Goal: Task Accomplishment & Management: Manage account settings

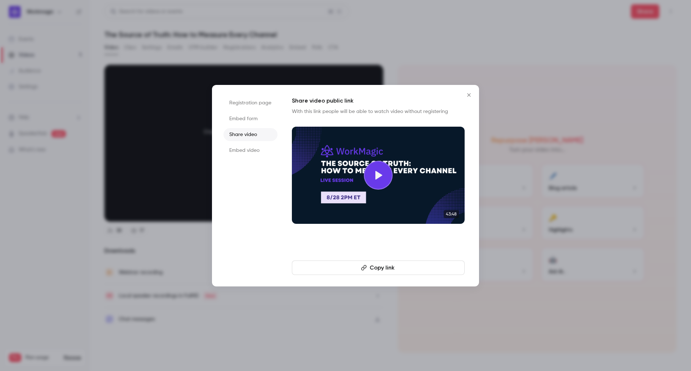
click at [472, 93] on icon "Close" at bounding box center [469, 95] width 9 height 6
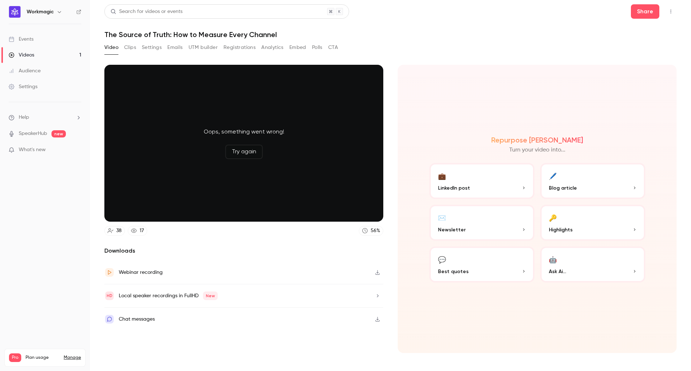
click at [416, 22] on header "Search for videos or events Share The Source of Truth: How to Measure Every Cha…" at bounding box center [390, 21] width 572 height 35
click at [282, 46] on button "Analytics" at bounding box center [272, 48] width 22 height 12
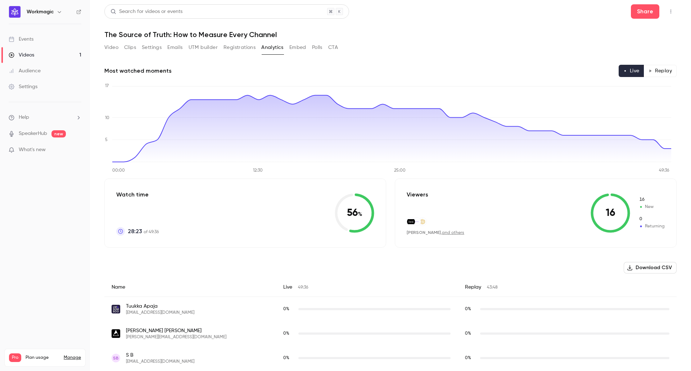
click at [233, 46] on button "Registrations" at bounding box center [240, 48] width 32 height 12
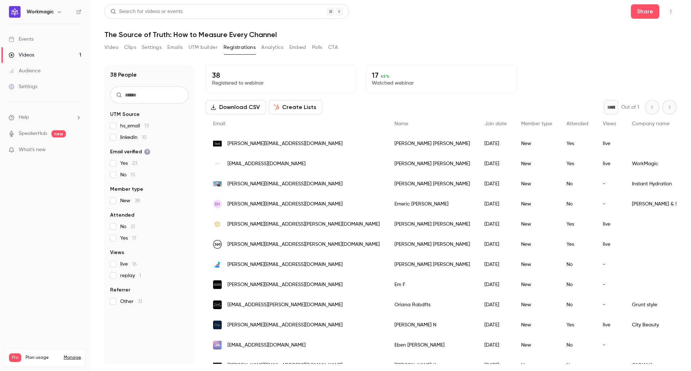
click at [232, 109] on button "Download CSV" at bounding box center [236, 107] width 60 height 14
click at [278, 49] on button "Analytics" at bounding box center [272, 48] width 22 height 12
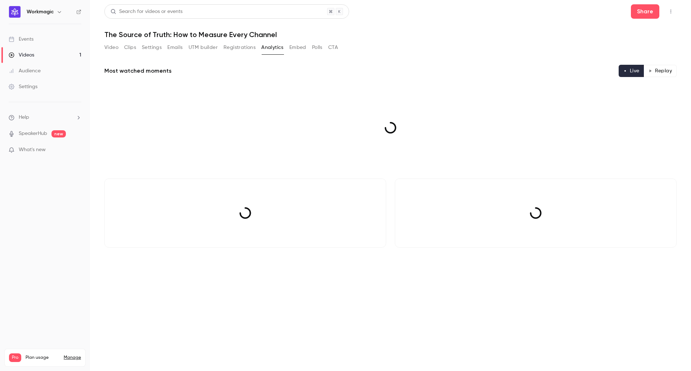
click at [330, 48] on button "CTA" at bounding box center [333, 48] width 10 height 12
click at [320, 47] on button "Polls" at bounding box center [317, 48] width 10 height 12
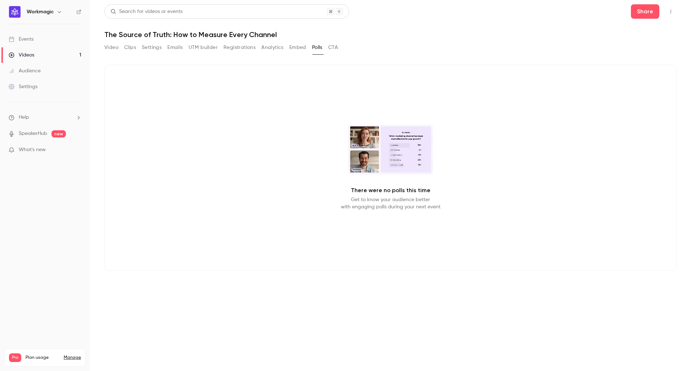
click at [297, 48] on button "Embed" at bounding box center [297, 48] width 17 height 12
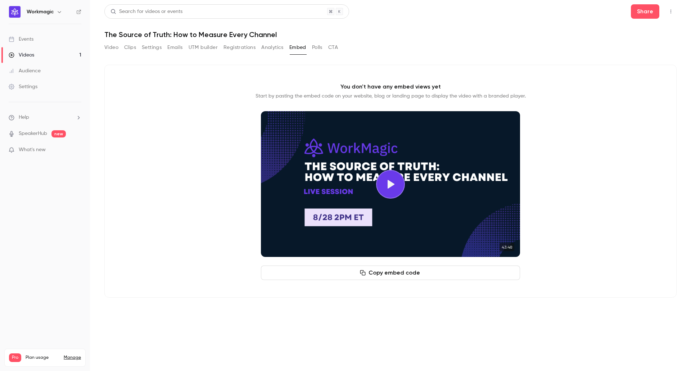
click at [269, 46] on button "Analytics" at bounding box center [272, 48] width 22 height 12
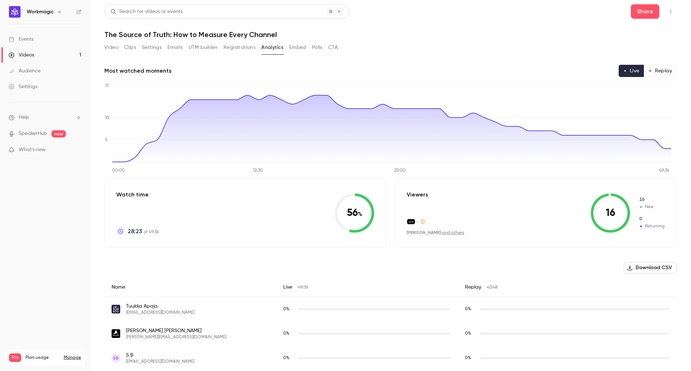
click at [135, 49] on button "Clips" at bounding box center [130, 48] width 12 height 12
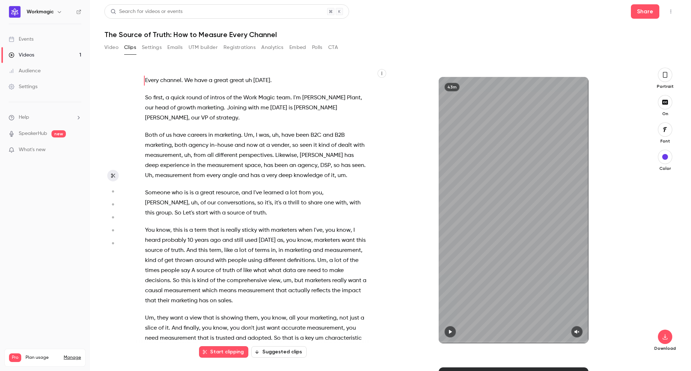
click at [111, 46] on button "Video" at bounding box center [111, 48] width 14 height 12
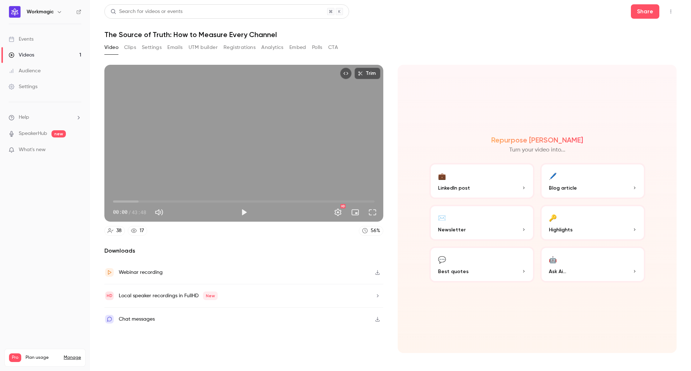
click at [177, 48] on button "Emails" at bounding box center [174, 48] width 15 height 12
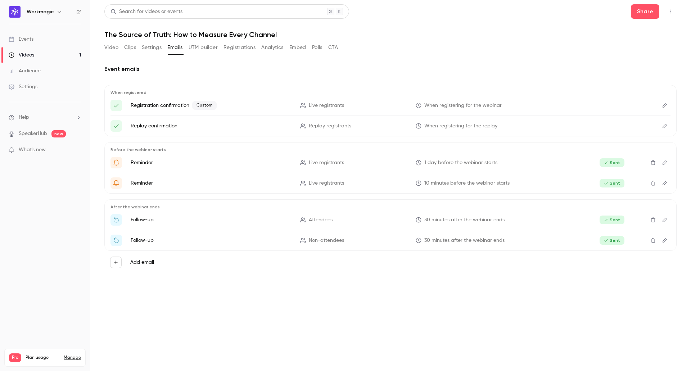
click at [151, 48] on button "Settings" at bounding box center [152, 48] width 20 height 12
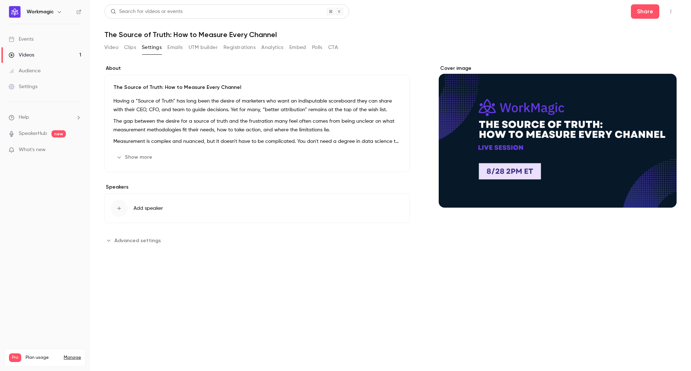
click at [133, 47] on button "Clips" at bounding box center [130, 48] width 12 height 12
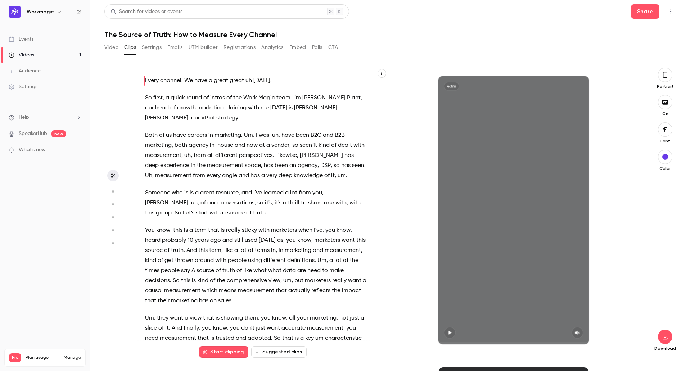
click at [209, 47] on button "UTM builder" at bounding box center [203, 48] width 29 height 12
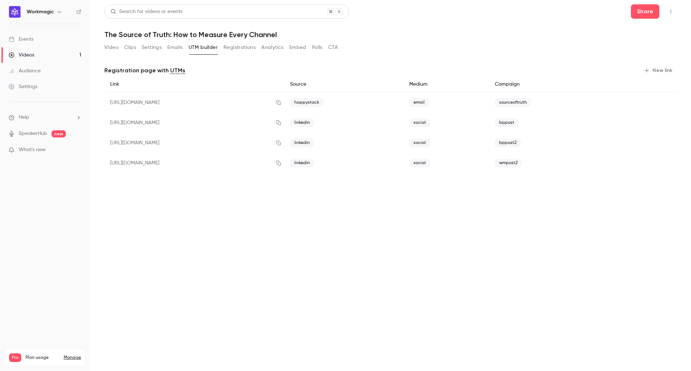
click at [243, 49] on button "Registrations" at bounding box center [240, 48] width 32 height 12
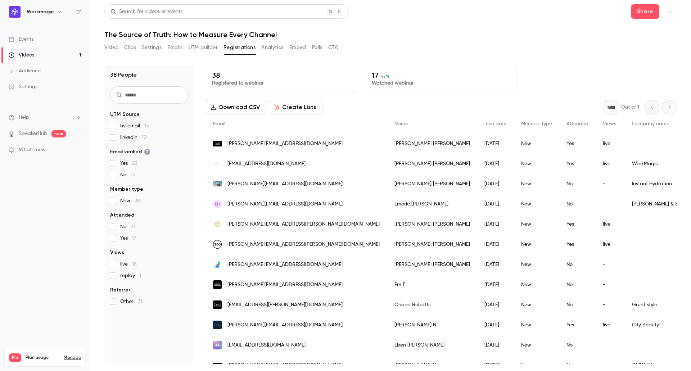
click at [268, 50] on button "Analytics" at bounding box center [272, 48] width 22 height 12
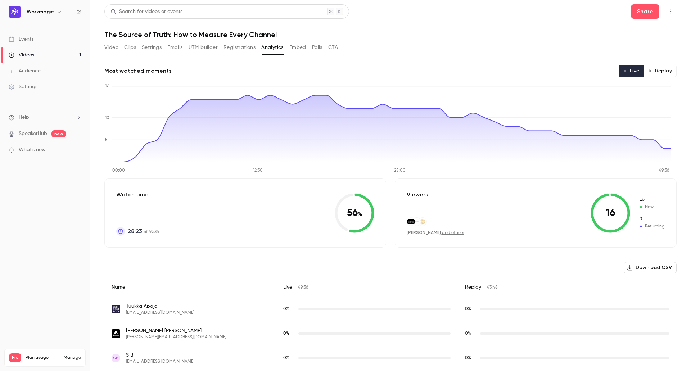
click at [301, 48] on button "Embed" at bounding box center [297, 48] width 17 height 12
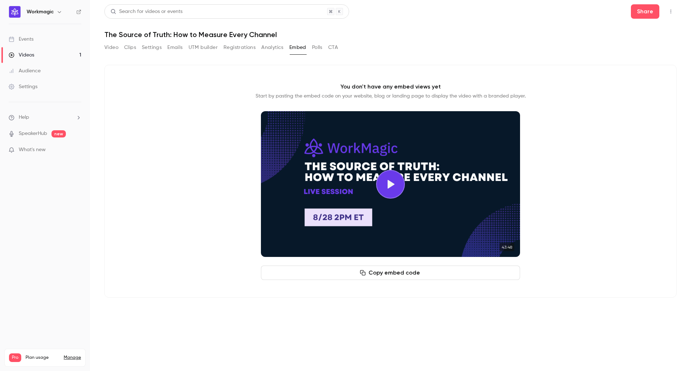
click at [313, 48] on button "Polls" at bounding box center [317, 48] width 10 height 12
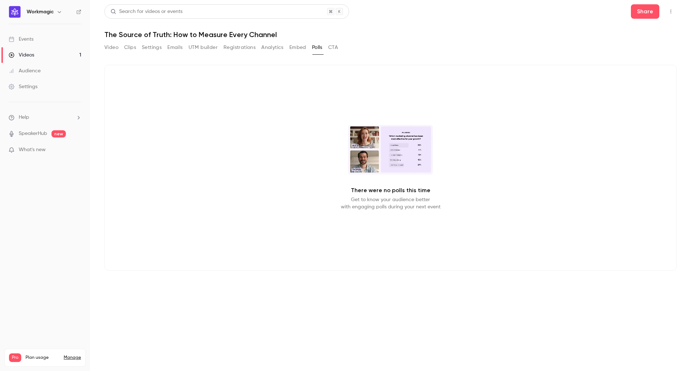
click at [337, 49] on button "CTA" at bounding box center [333, 48] width 10 height 12
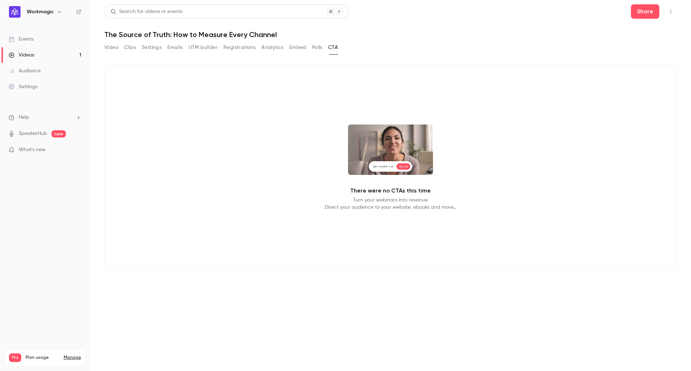
click at [182, 49] on button "Emails" at bounding box center [174, 48] width 15 height 12
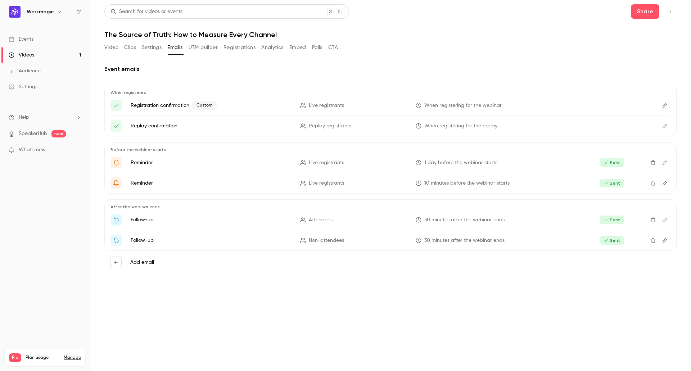
click at [150, 51] on button "Settings" at bounding box center [152, 48] width 20 height 12
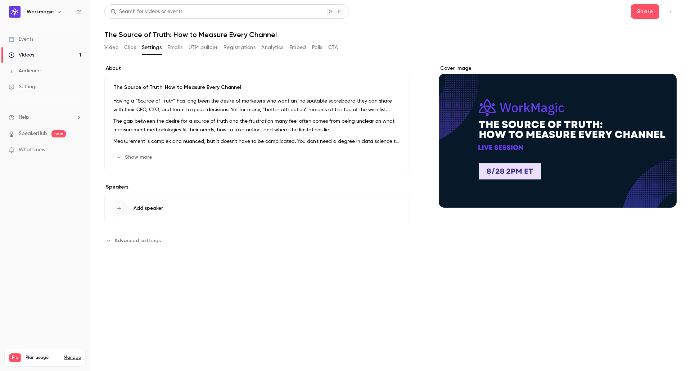
click at [116, 49] on button "Video" at bounding box center [111, 48] width 14 height 12
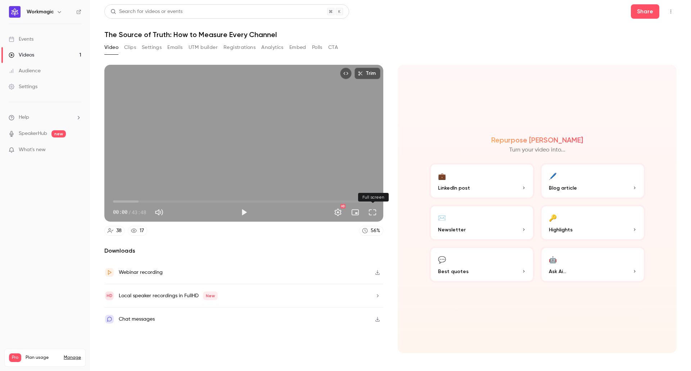
click at [375, 213] on button "Full screen" at bounding box center [372, 212] width 14 height 14
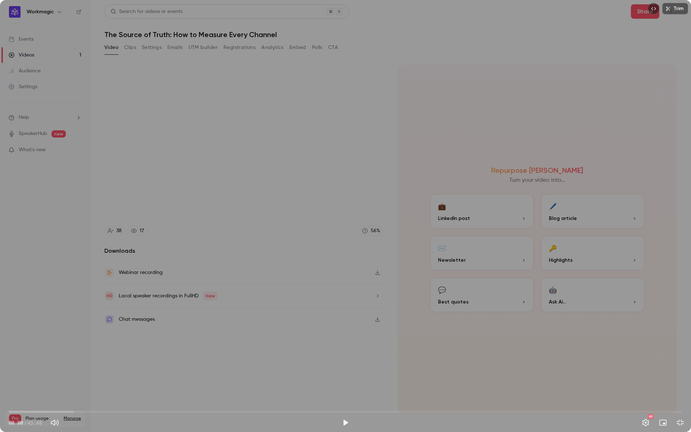
click at [472, 371] on span "00:00" at bounding box center [346, 412] width 674 height 12
drag, startPoint x: 472, startPoint y: 412, endPoint x: 513, endPoint y: 415, distance: 41.5
click at [473, 371] on span "30:05" at bounding box center [472, 412] width 2 height 2
drag, startPoint x: 522, startPoint y: 415, endPoint x: 553, endPoint y: 414, distance: 30.2
click at [523, 371] on span "33:23" at bounding box center [522, 412] width 2 height 2
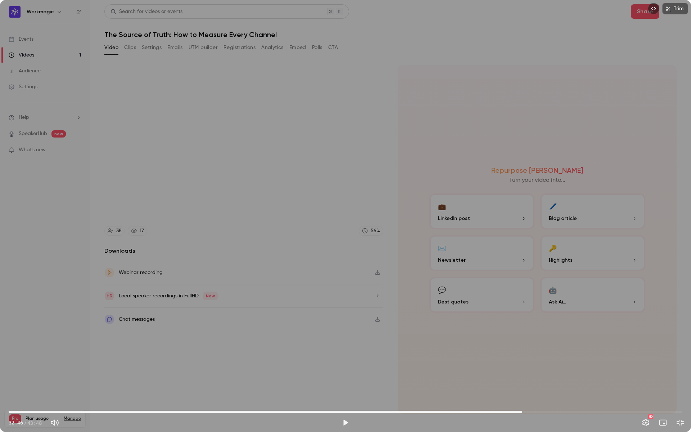
type input "****"
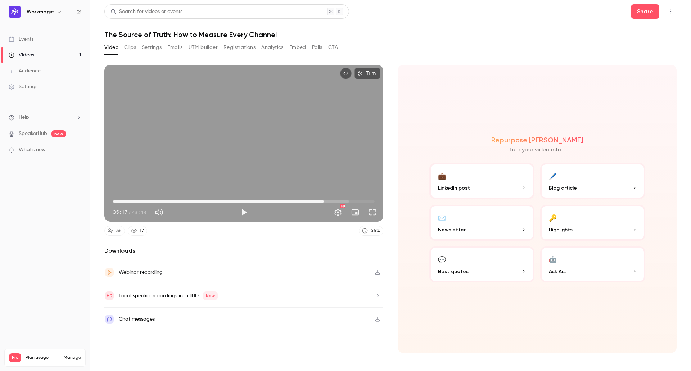
click at [41, 66] on link "Audience" at bounding box center [45, 71] width 90 height 16
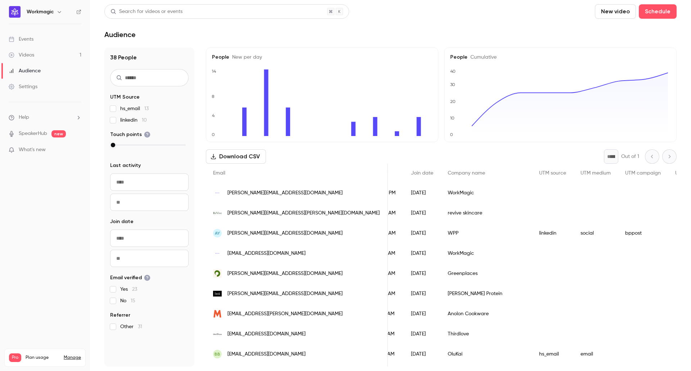
click at [34, 88] on div "Settings" at bounding box center [23, 86] width 29 height 7
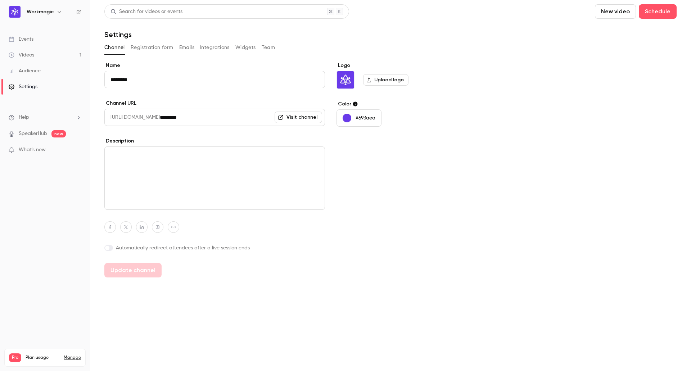
click at [166, 45] on button "Registration form" at bounding box center [152, 48] width 43 height 12
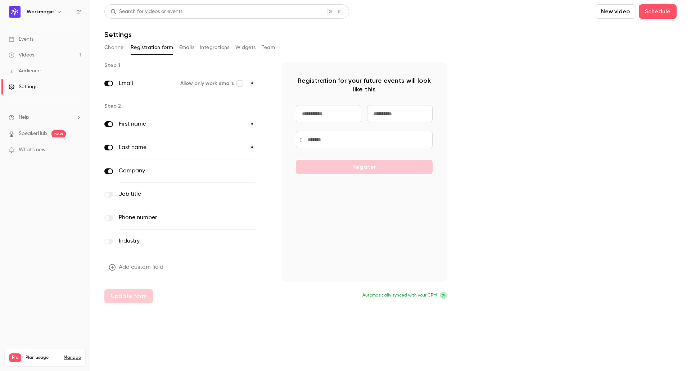
click at [183, 46] on button "Emails" at bounding box center [186, 48] width 15 height 12
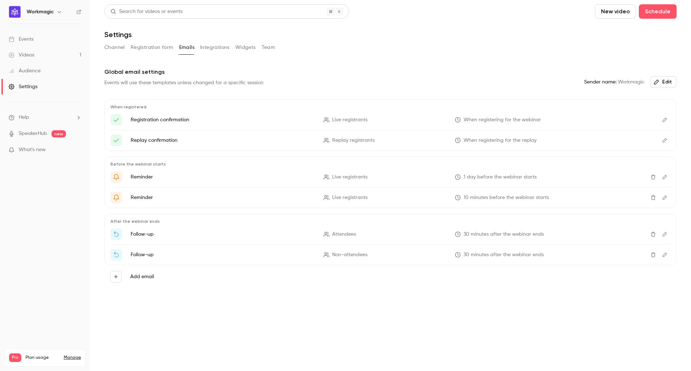
click at [208, 49] on button "Integrations" at bounding box center [215, 48] width 30 height 12
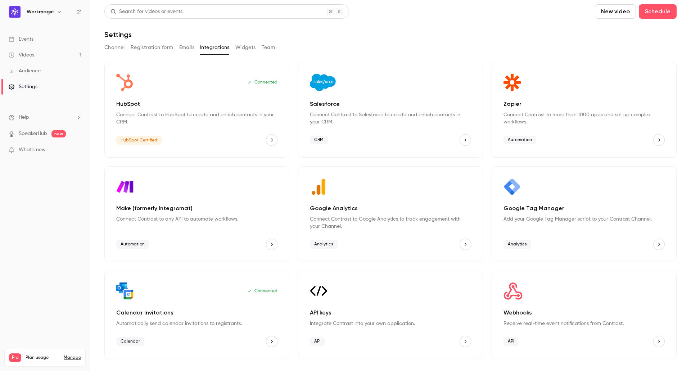
click at [247, 48] on button "Widgets" at bounding box center [245, 48] width 21 height 12
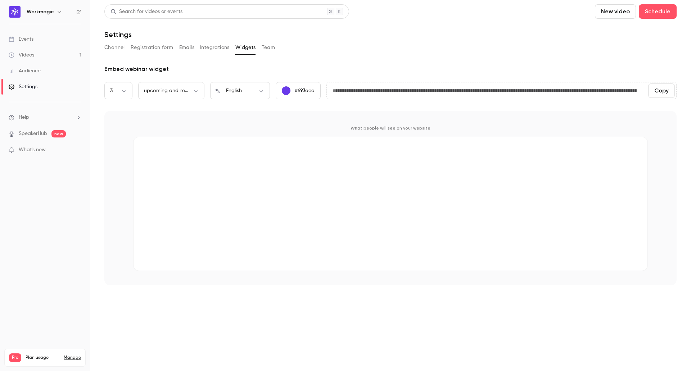
click at [269, 48] on button "Team" at bounding box center [269, 48] width 14 height 12
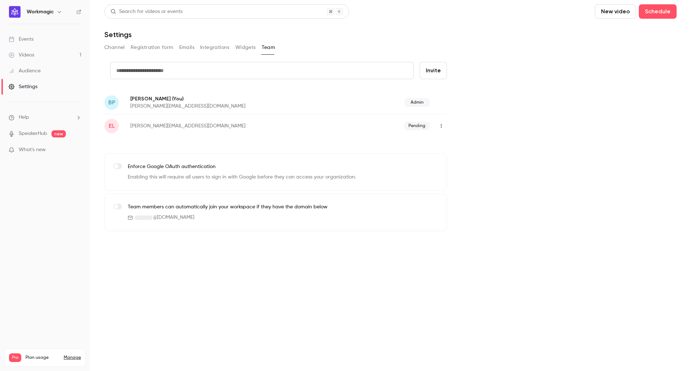
click at [35, 54] on link "Videos 1" at bounding box center [45, 55] width 90 height 16
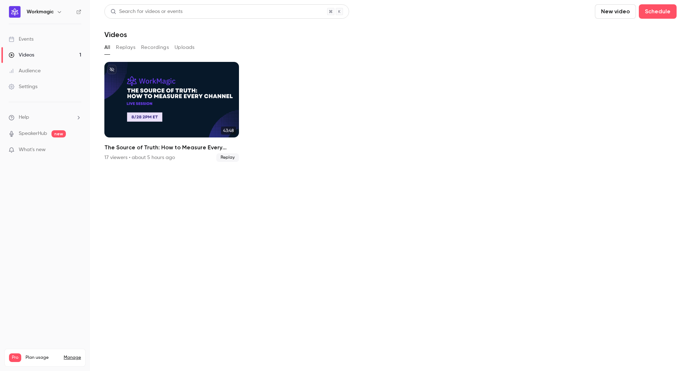
click at [131, 51] on button "Replays" at bounding box center [125, 48] width 19 height 12
click at [157, 46] on button "Recordings" at bounding box center [155, 48] width 28 height 12
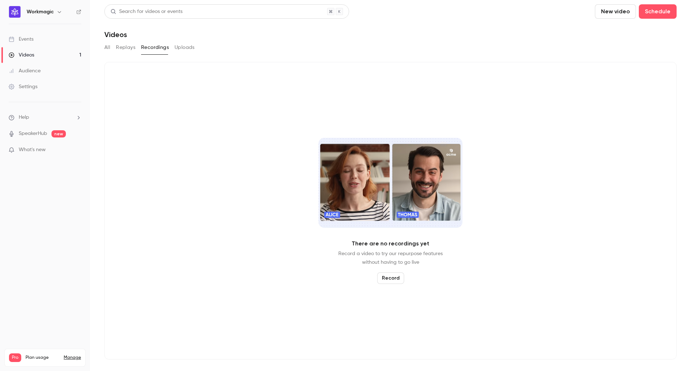
click at [123, 49] on button "Replays" at bounding box center [125, 48] width 19 height 12
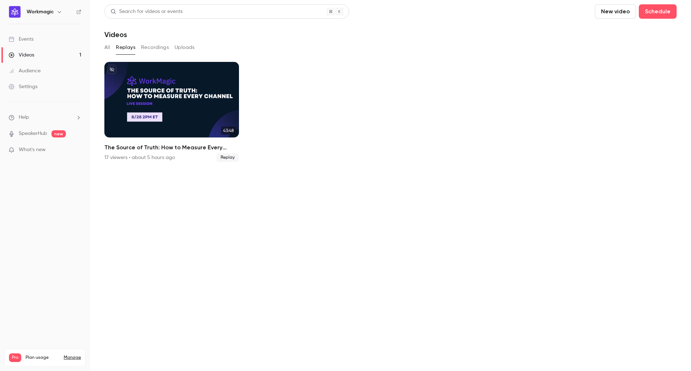
click at [153, 48] on button "Recordings" at bounding box center [155, 48] width 28 height 12
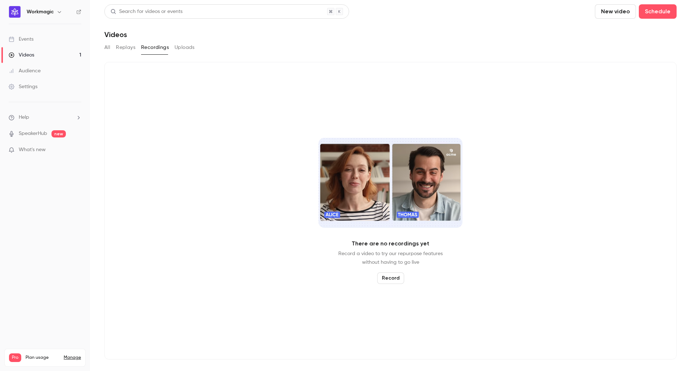
click at [185, 48] on button "Uploads" at bounding box center [185, 48] width 20 height 12
click at [149, 49] on button "Recordings" at bounding box center [155, 48] width 28 height 12
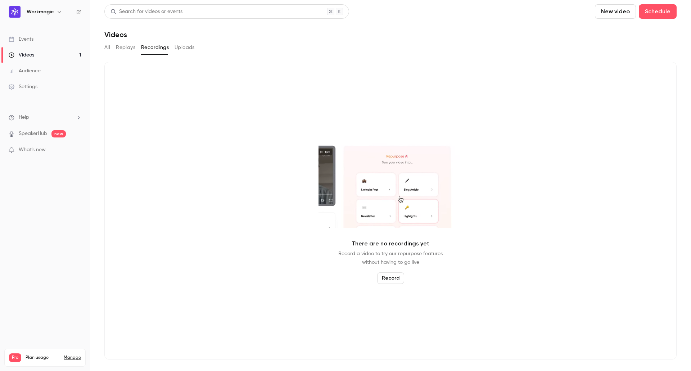
click at [127, 48] on button "Replays" at bounding box center [125, 48] width 19 height 12
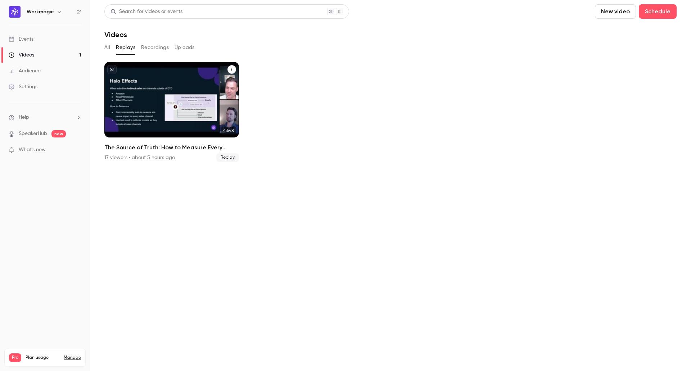
click at [181, 117] on div "The Source of Truth: How to Measure Every Channel" at bounding box center [171, 100] width 135 height 76
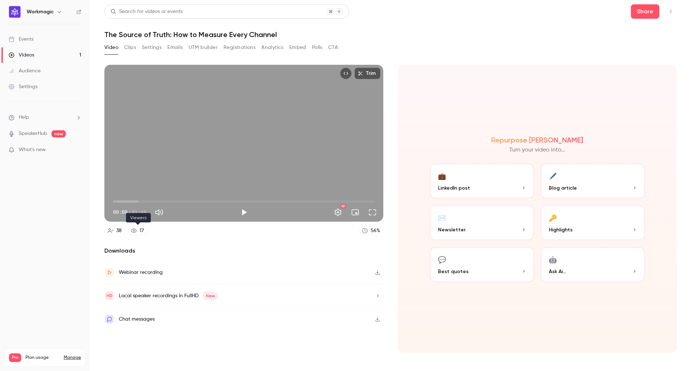
click at [142, 233] on div "17" at bounding box center [142, 231] width 4 height 8
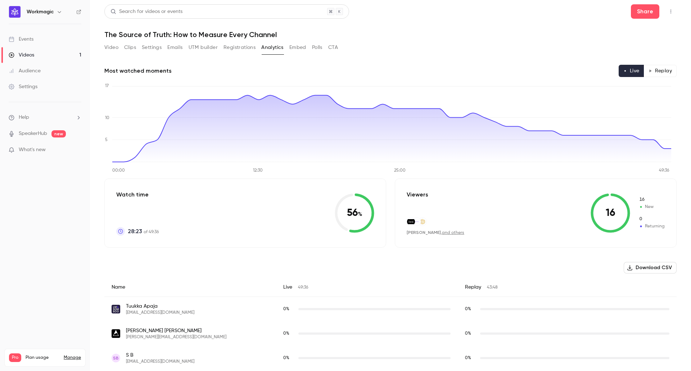
click at [244, 50] on button "Registrations" at bounding box center [240, 48] width 32 height 12
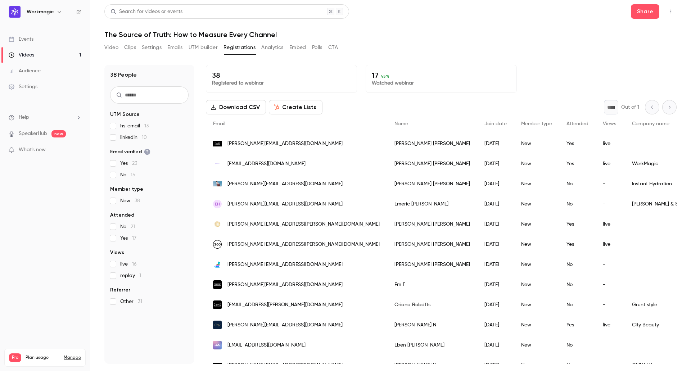
click at [195, 48] on button "UTM builder" at bounding box center [203, 48] width 29 height 12
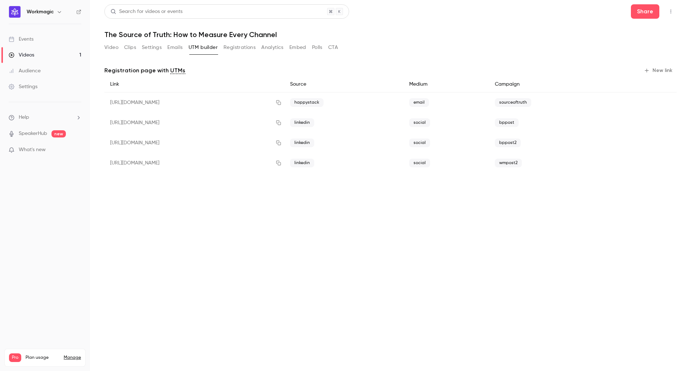
click at [171, 48] on button "Emails" at bounding box center [174, 48] width 15 height 12
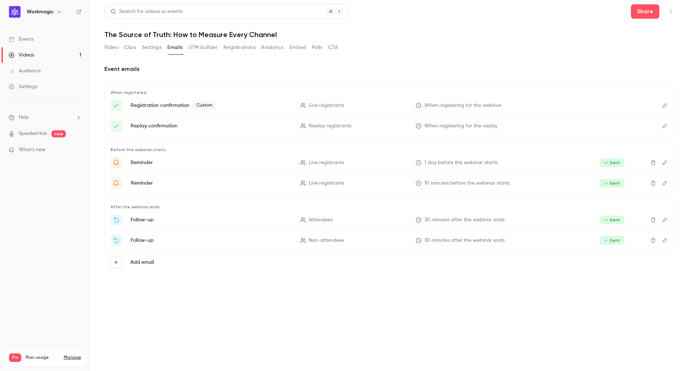
click at [154, 48] on button "Settings" at bounding box center [152, 48] width 20 height 12
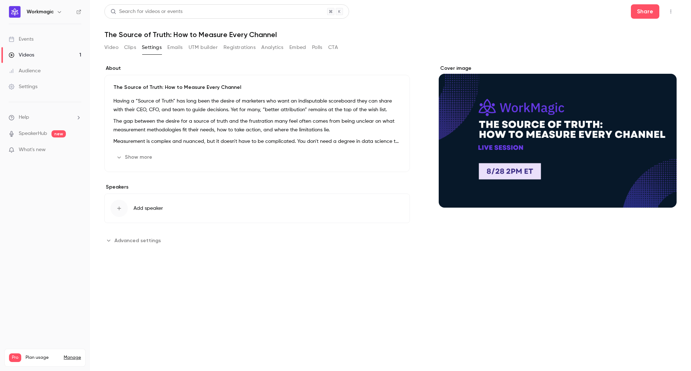
click at [131, 49] on button "Clips" at bounding box center [130, 48] width 12 height 12
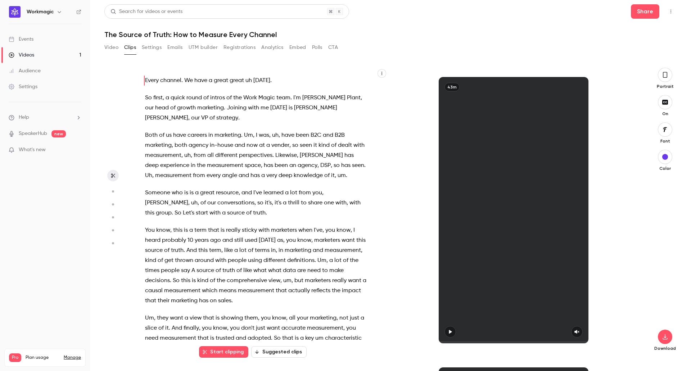
click at [111, 49] on button "Video" at bounding box center [111, 48] width 14 height 12
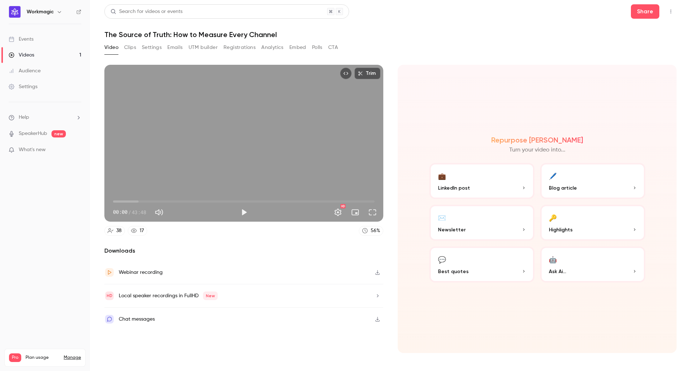
click at [293, 46] on button "Embed" at bounding box center [297, 48] width 17 height 12
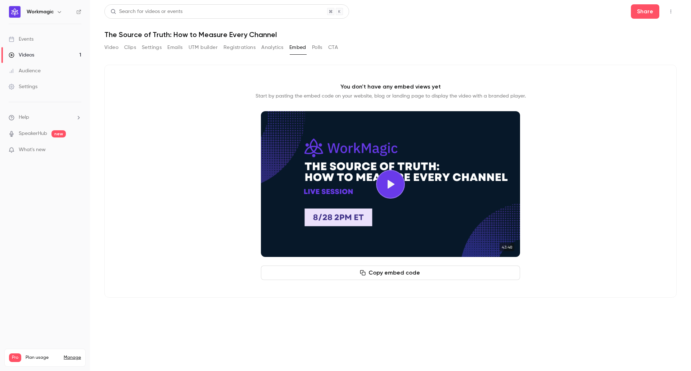
click at [29, 134] on link "SpeakerHub" at bounding box center [33, 134] width 28 height 8
click at [40, 42] on link "Events" at bounding box center [45, 39] width 90 height 16
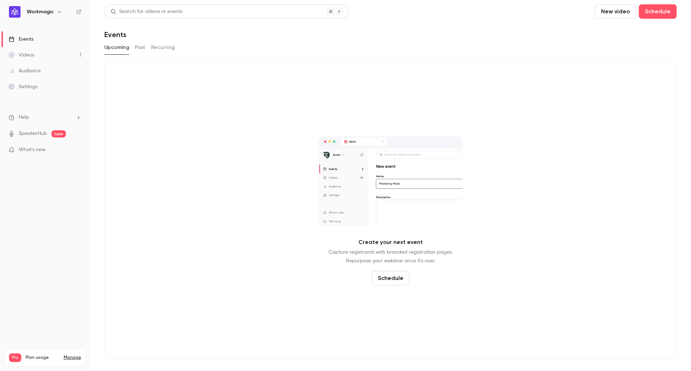
click at [58, 12] on icon "button" at bounding box center [60, 12] width 6 height 6
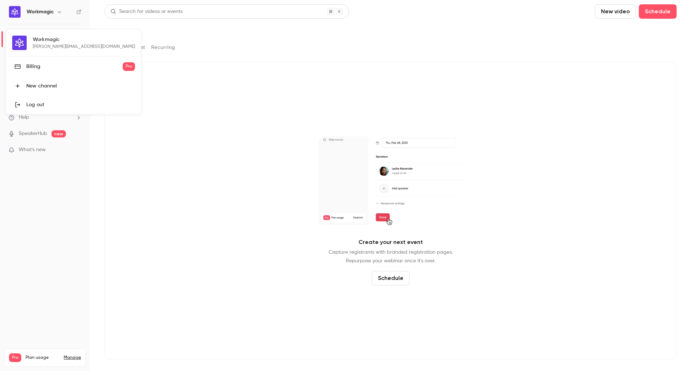
click at [178, 111] on div at bounding box center [345, 185] width 691 height 371
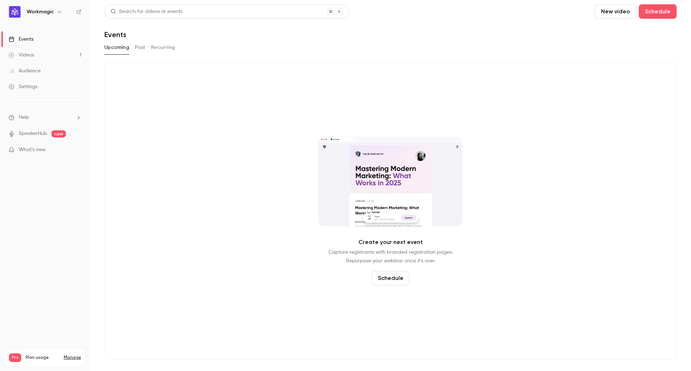
click at [39, 69] on div "Audience" at bounding box center [25, 70] width 32 height 7
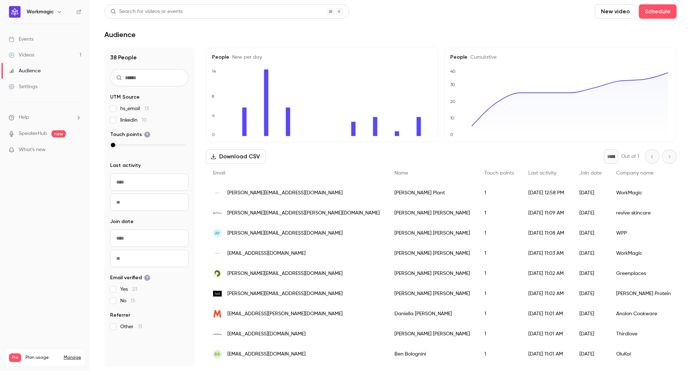
click at [28, 86] on div "Settings" at bounding box center [23, 86] width 29 height 7
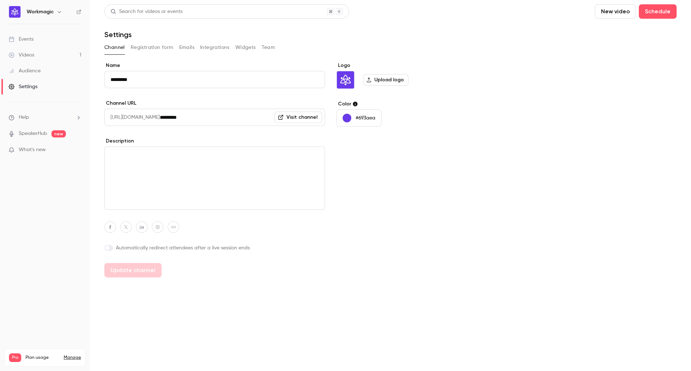
click at [140, 46] on button "Registration form" at bounding box center [152, 48] width 43 height 12
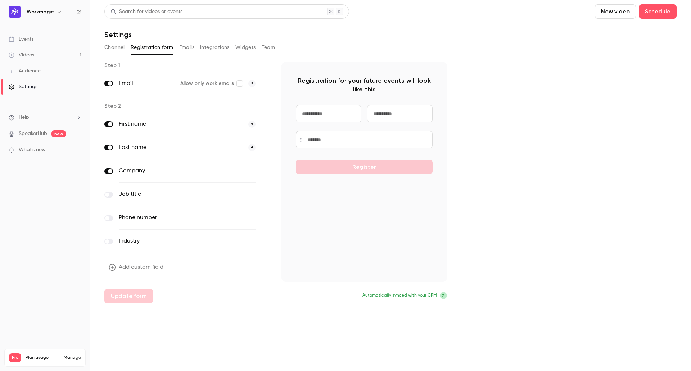
click at [185, 46] on button "Emails" at bounding box center [186, 48] width 15 height 12
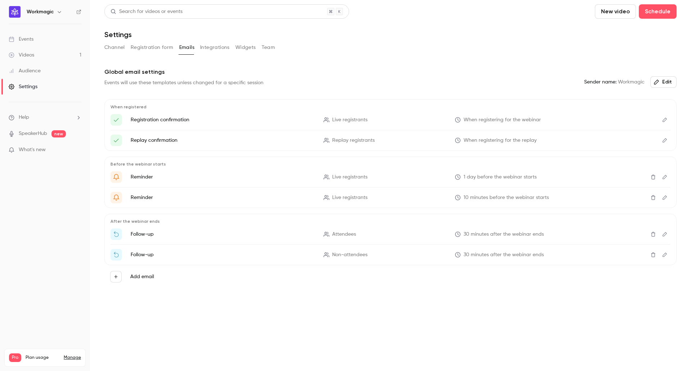
click at [210, 48] on button "Integrations" at bounding box center [215, 48] width 30 height 12
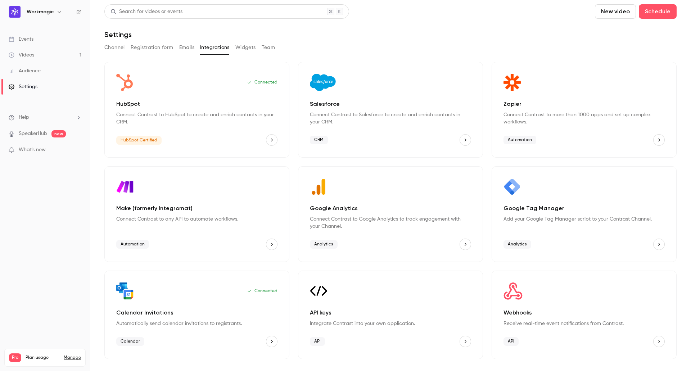
click at [242, 45] on button "Widgets" at bounding box center [245, 48] width 21 height 12
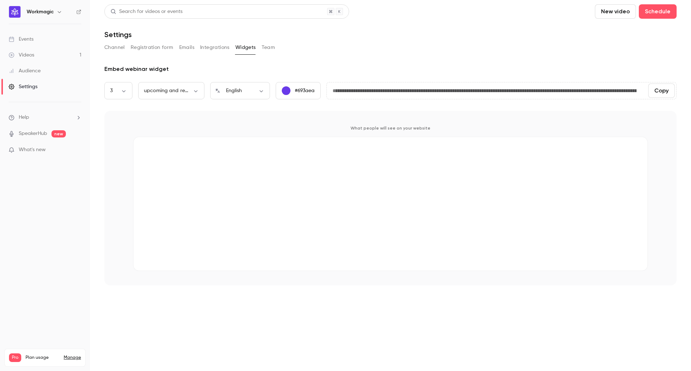
click at [270, 47] on button "Team" at bounding box center [269, 48] width 14 height 12
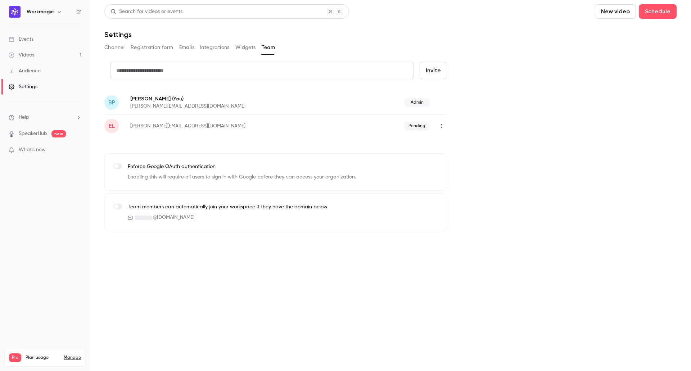
click at [187, 45] on button "Emails" at bounding box center [186, 48] width 15 height 12
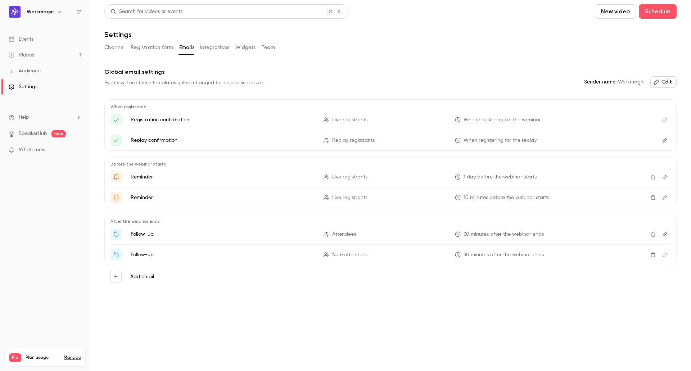
click at [164, 48] on button "Registration form" at bounding box center [152, 48] width 43 height 12
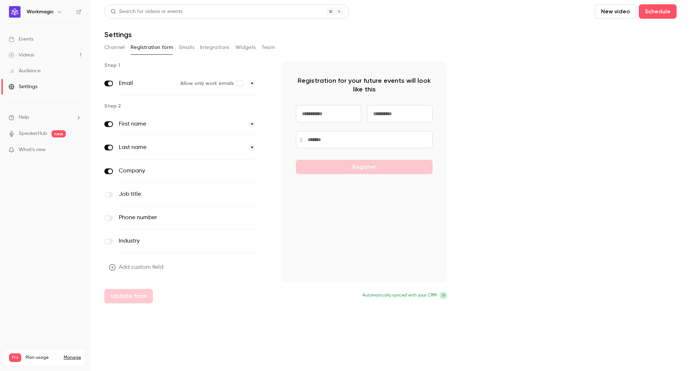
click at [118, 52] on button "Channel" at bounding box center [114, 48] width 21 height 12
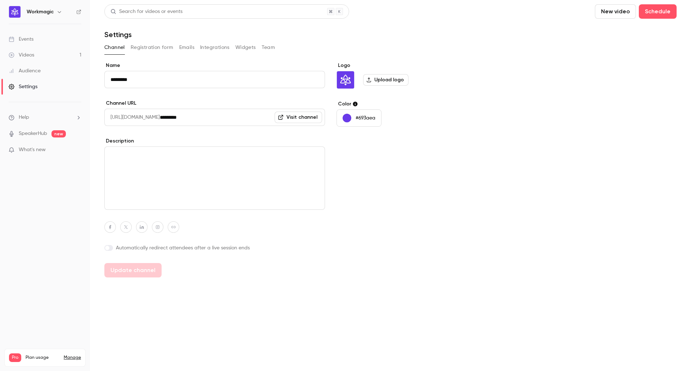
click at [49, 51] on link "Videos 1" at bounding box center [45, 55] width 90 height 16
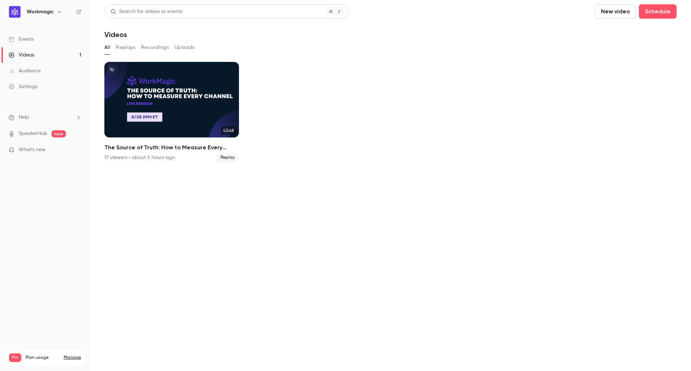
click at [36, 42] on link "Events" at bounding box center [45, 39] width 90 height 16
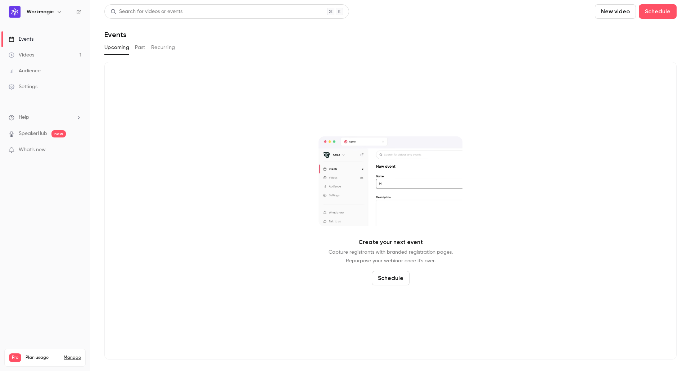
click at [37, 59] on link "Videos 1" at bounding box center [45, 55] width 90 height 16
